Goal: Information Seeking & Learning: Find specific fact

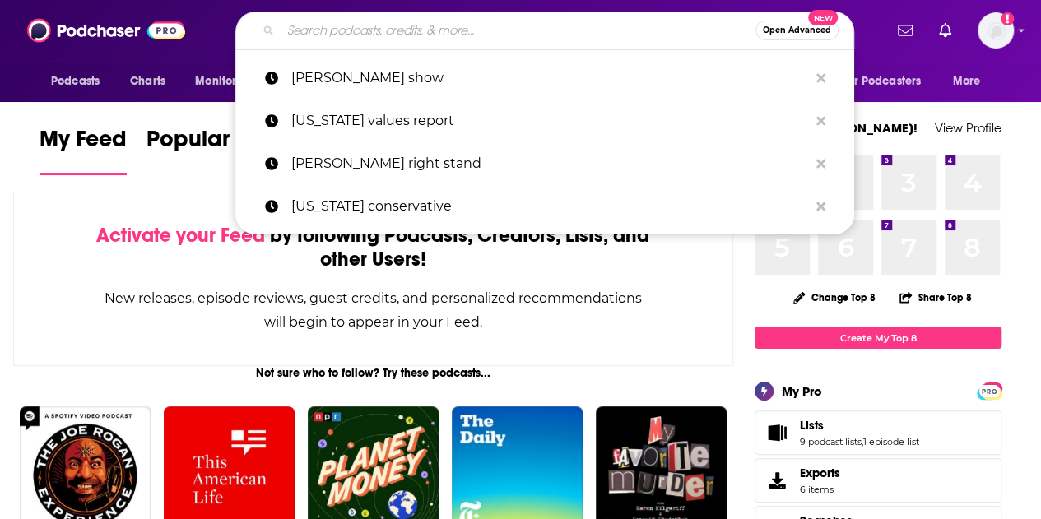
click at [354, 33] on input "Search podcasts, credits, & more..." at bounding box center [518, 30] width 475 height 26
paste input "Read-Aloud Revival"
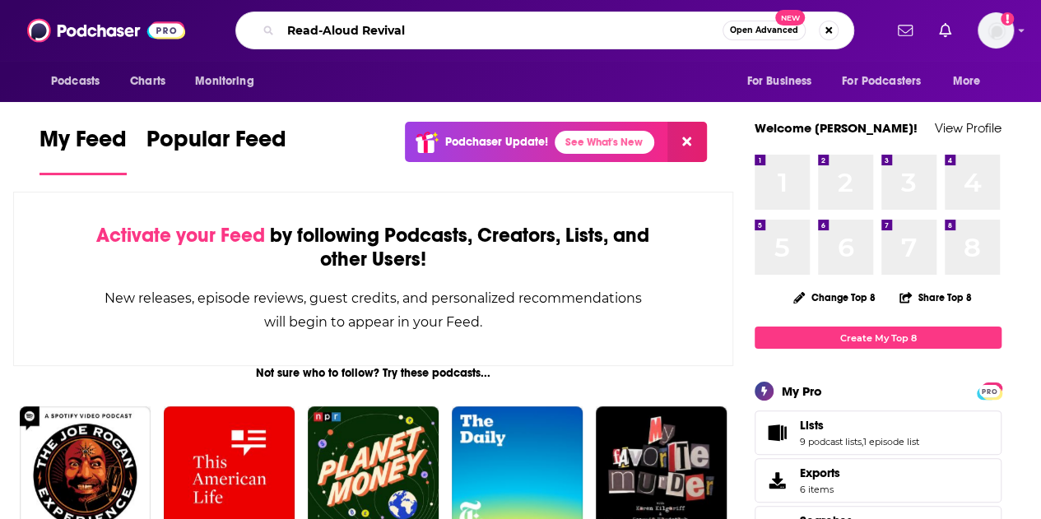
type input "Read-Aloud Revival"
click at [766, 30] on span "Open Advanced" at bounding box center [764, 30] width 68 height 8
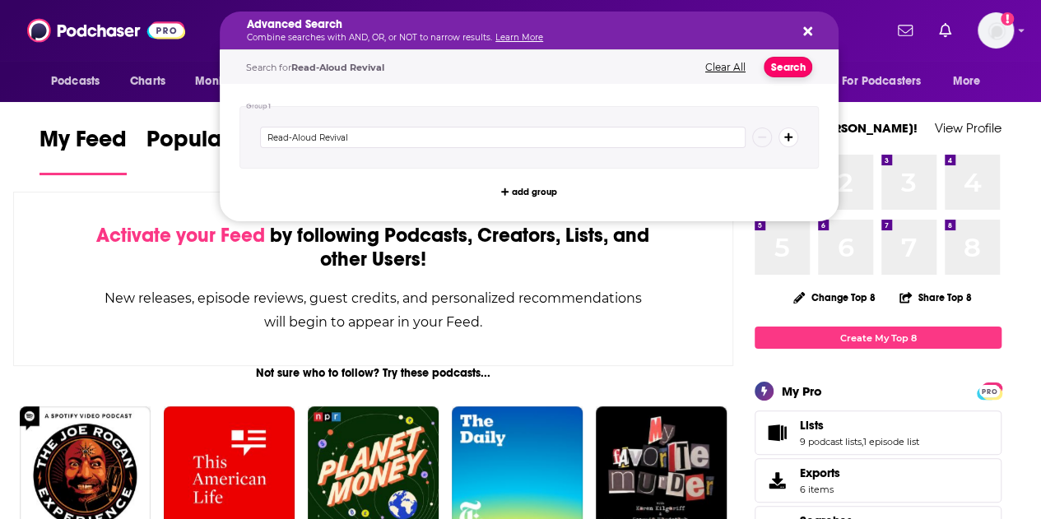
click at [785, 68] on button "Search" at bounding box center [788, 67] width 49 height 21
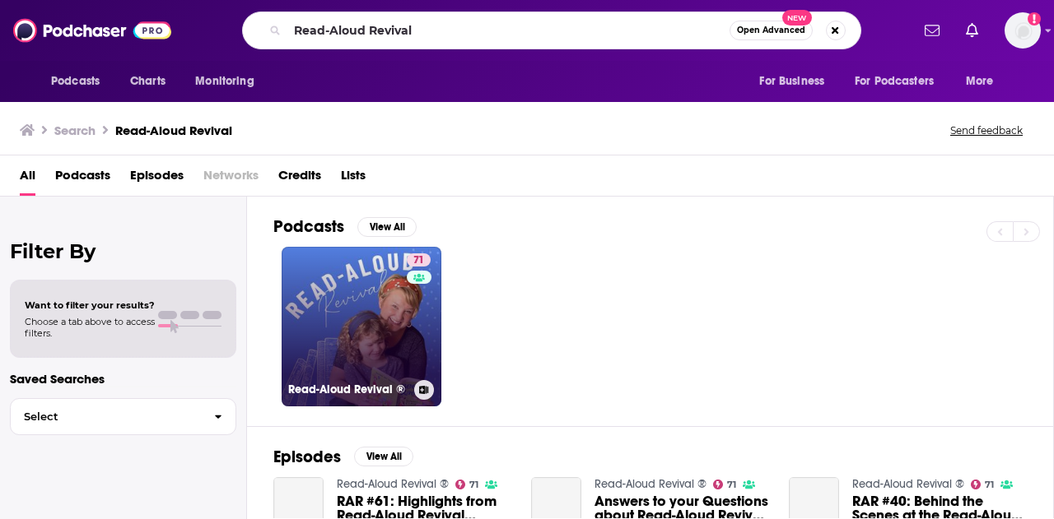
click at [301, 297] on link "71 Read-Aloud Revival ®" at bounding box center [362, 327] width 160 height 160
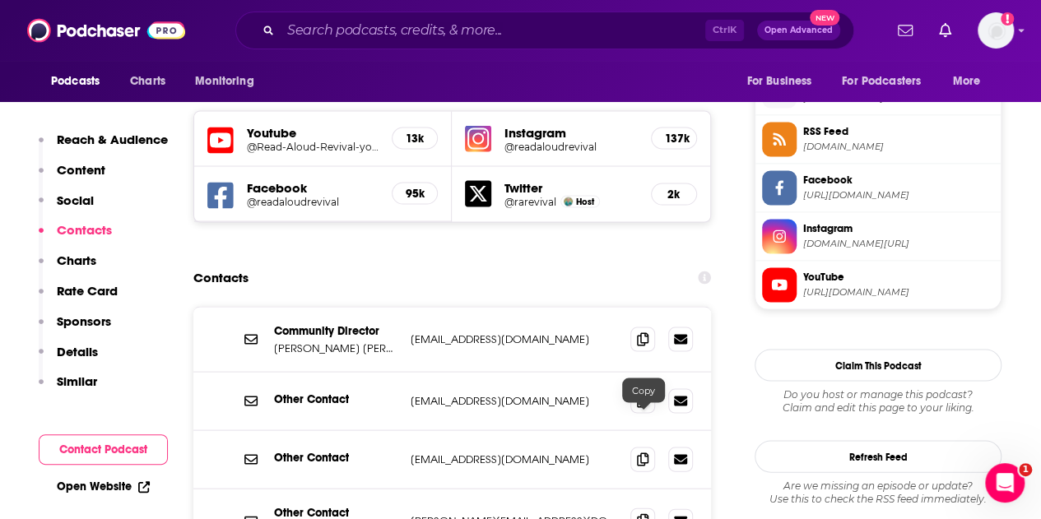
click at [645, 514] on icon at bounding box center [643, 520] width 12 height 13
